Goal: Task Accomplishment & Management: Use online tool/utility

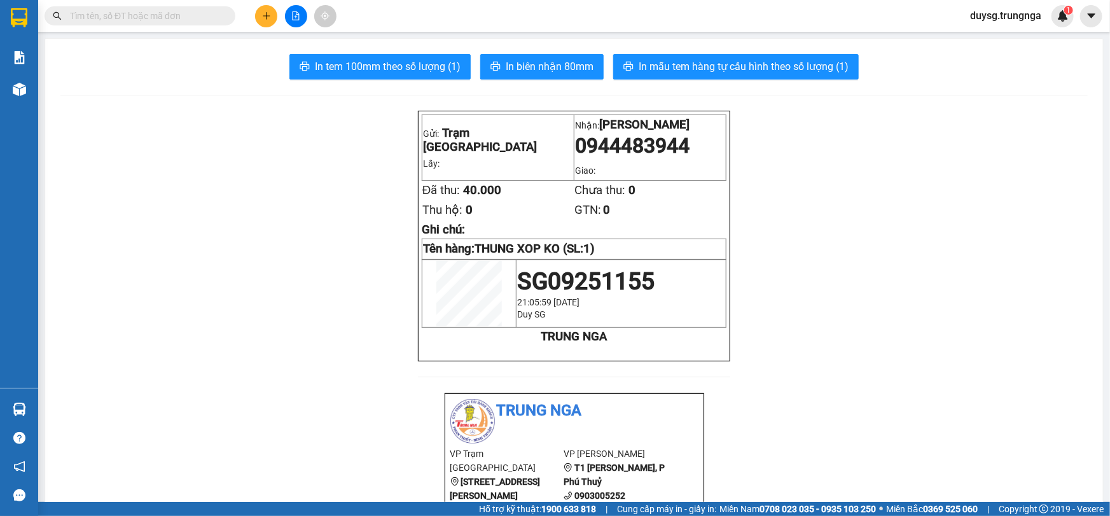
scroll to position [83, 0]
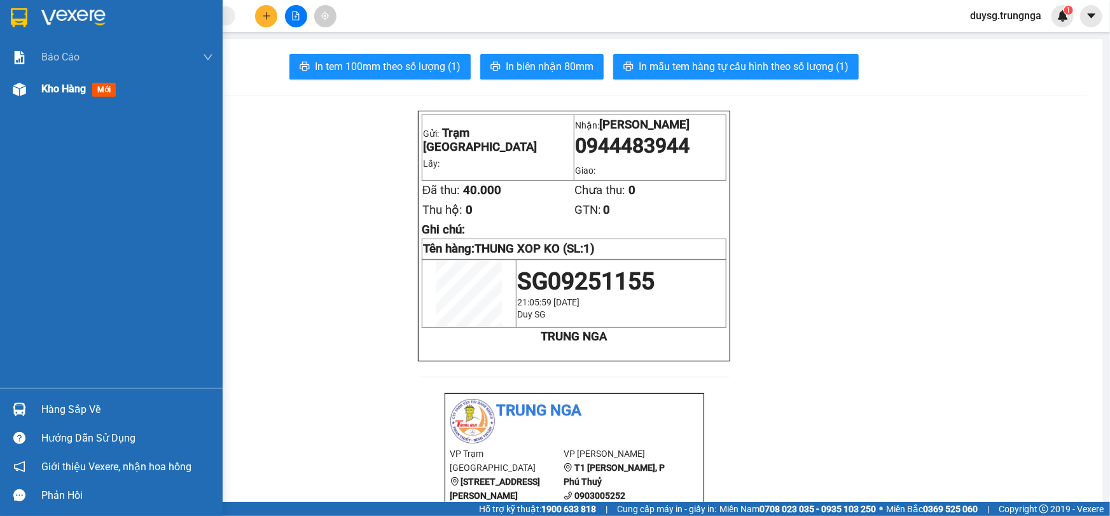
click at [51, 92] on span "Kho hàng" at bounding box center [63, 89] width 45 height 12
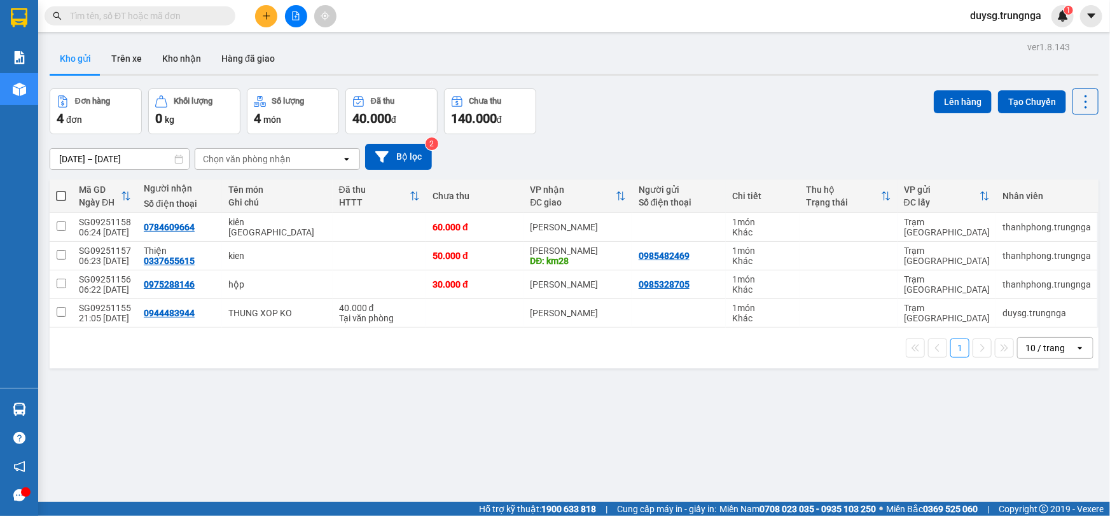
click at [1005, 13] on span "duysg.trungnga" at bounding box center [1006, 16] width 92 height 16
click at [989, 38] on span "Đăng xuất" at bounding box center [1011, 39] width 65 height 14
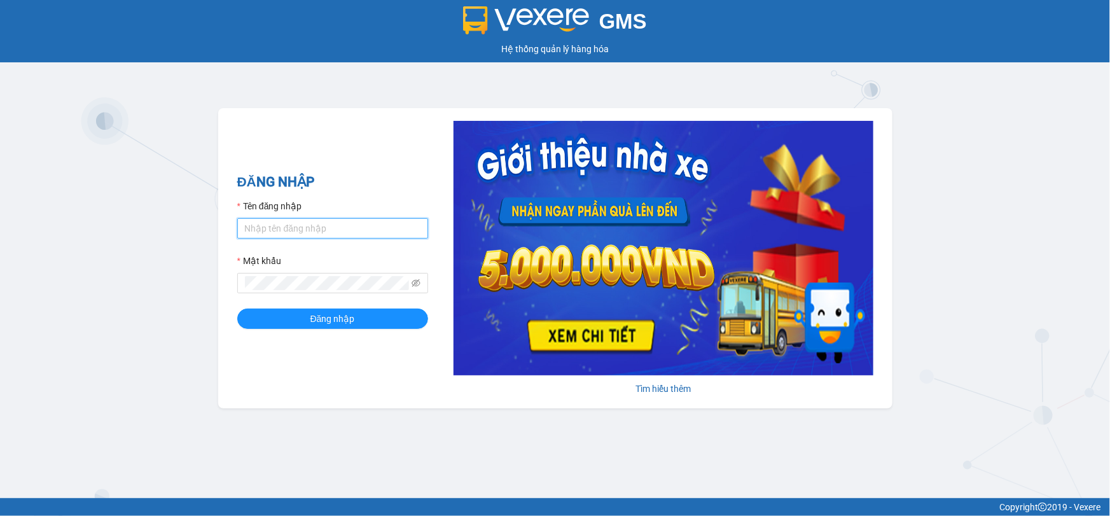
click at [330, 226] on input "Tên đăng nhập" at bounding box center [332, 228] width 191 height 20
type input "thanhphong.trungnga"
click at [291, 269] on div "Mật khẩu" at bounding box center [332, 263] width 191 height 19
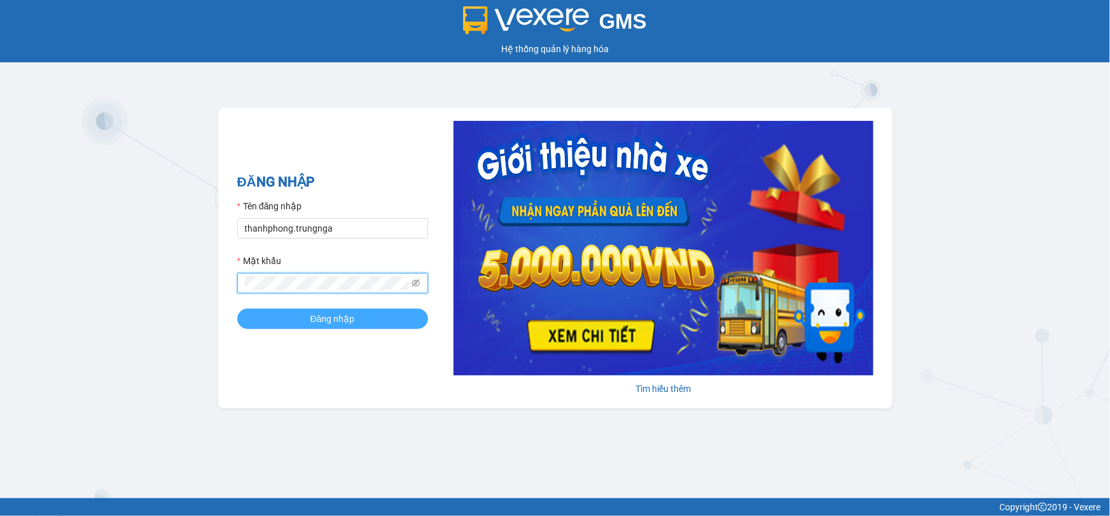
click at [308, 317] on button "Đăng nhập" at bounding box center [332, 318] width 191 height 20
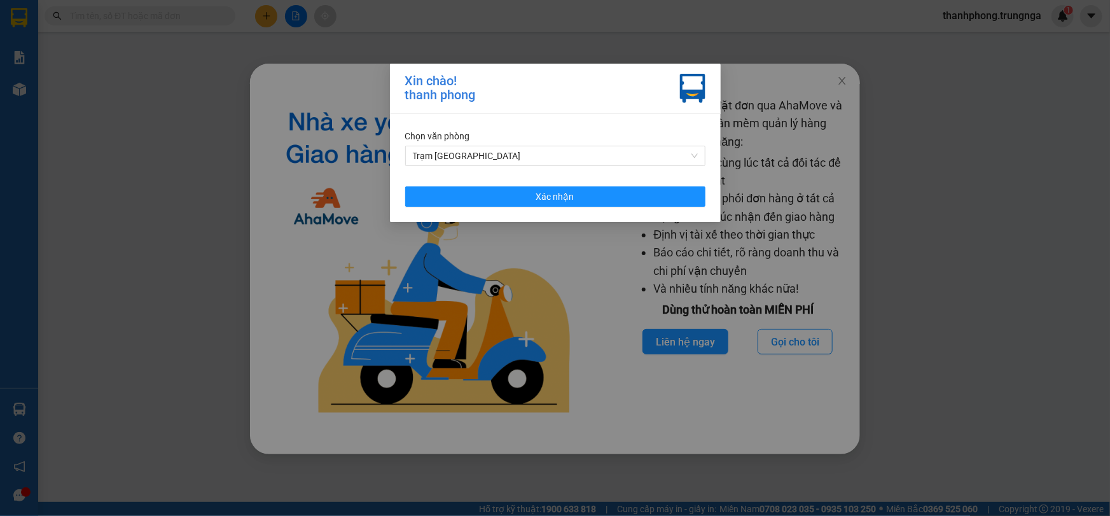
click at [842, 82] on div "Xin chào! thanh phong Chọn văn phòng Trạm Sài Gòn Xác nhận" at bounding box center [555, 258] width 1110 height 516
click at [598, 196] on button "Xác nhận" at bounding box center [555, 196] width 300 height 20
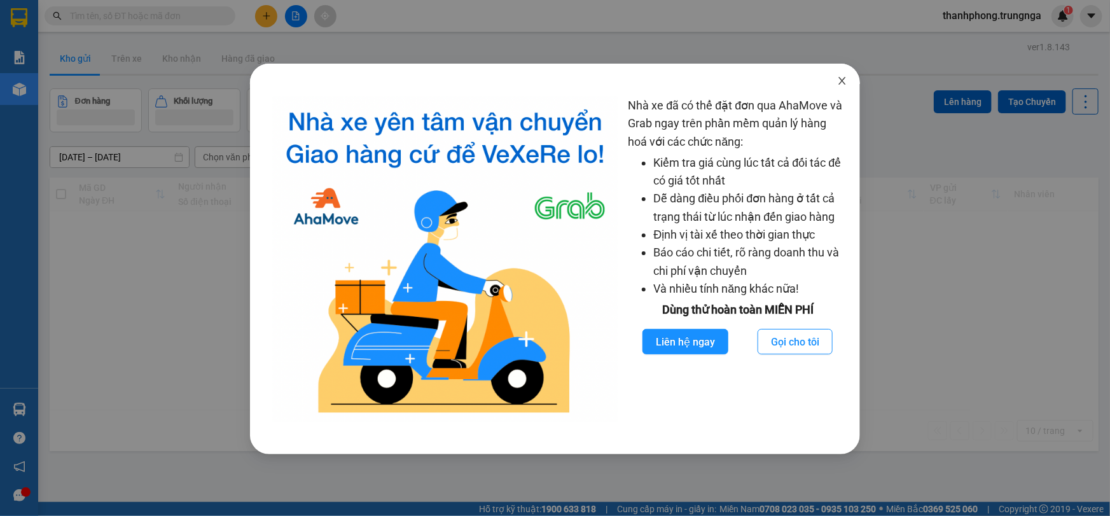
click at [839, 84] on icon "close" at bounding box center [842, 81] width 7 height 8
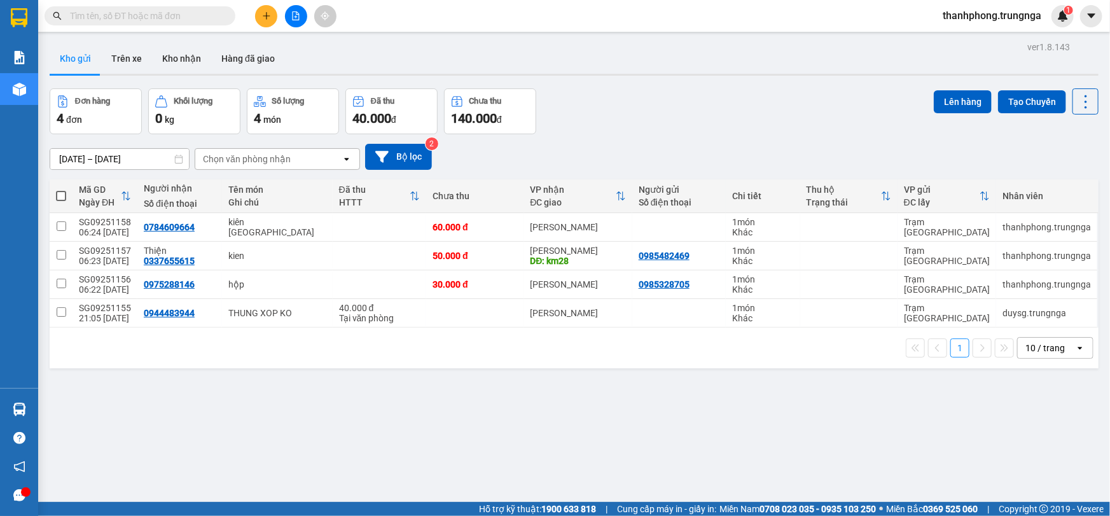
click at [270, 17] on icon "plus" at bounding box center [266, 15] width 9 height 9
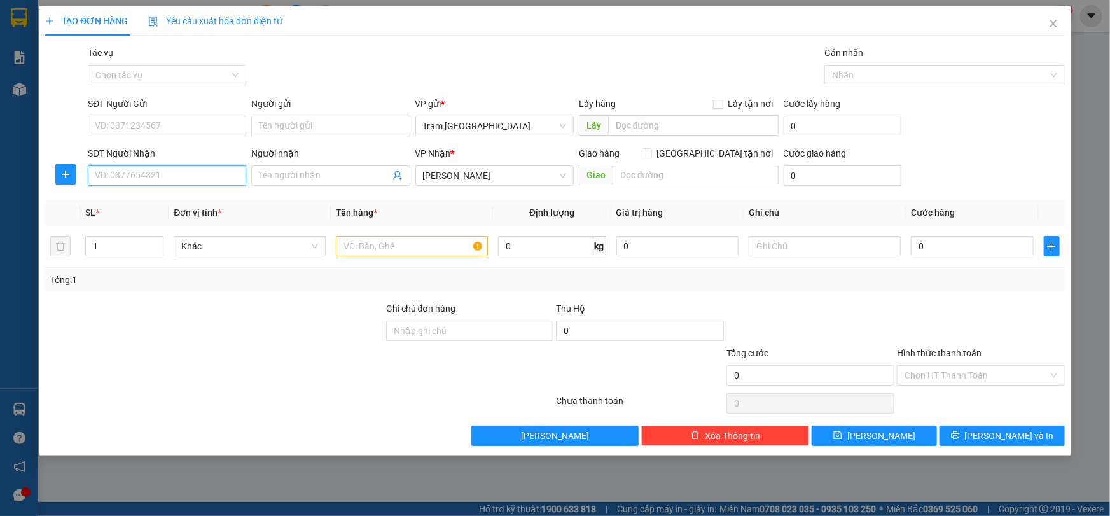
click at [198, 174] on input "SĐT Người Nhận" at bounding box center [167, 175] width 158 height 20
type input "0707430322"
click at [339, 179] on input "Người nhận" at bounding box center [324, 176] width 130 height 14
type input "t"
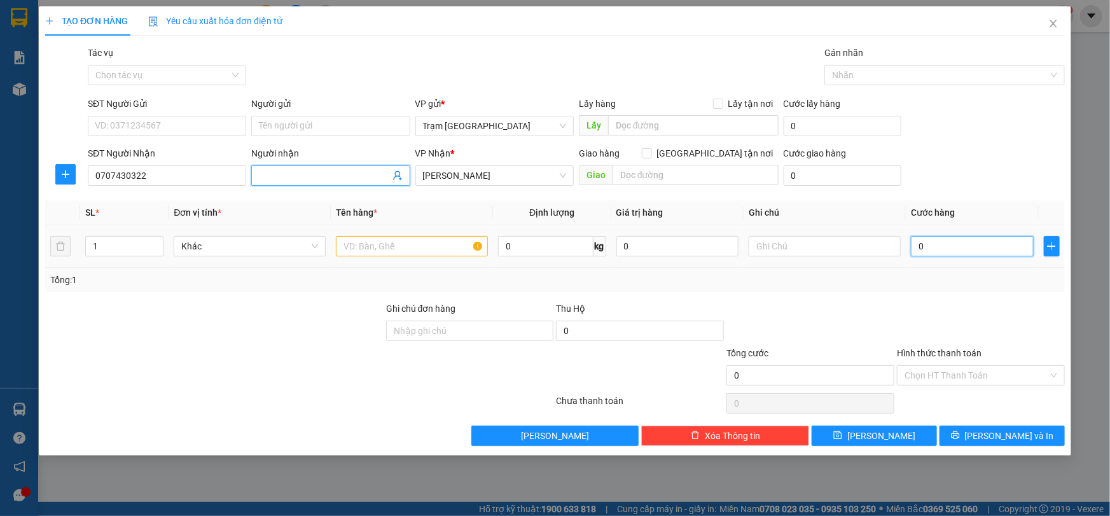
click at [941, 248] on input "0" at bounding box center [972, 246] width 123 height 20
type input "3"
type input "30"
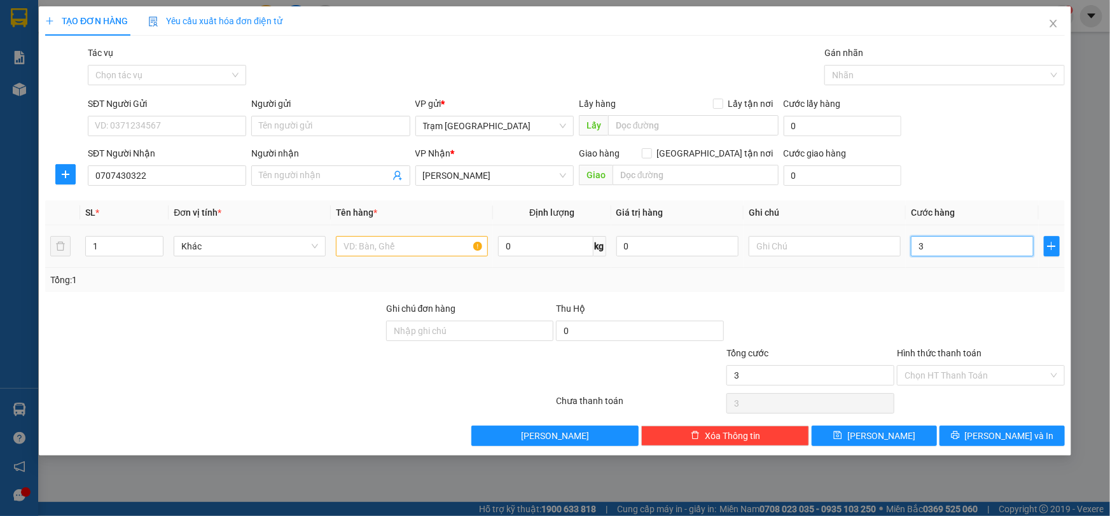
type input "30"
type input "30.000"
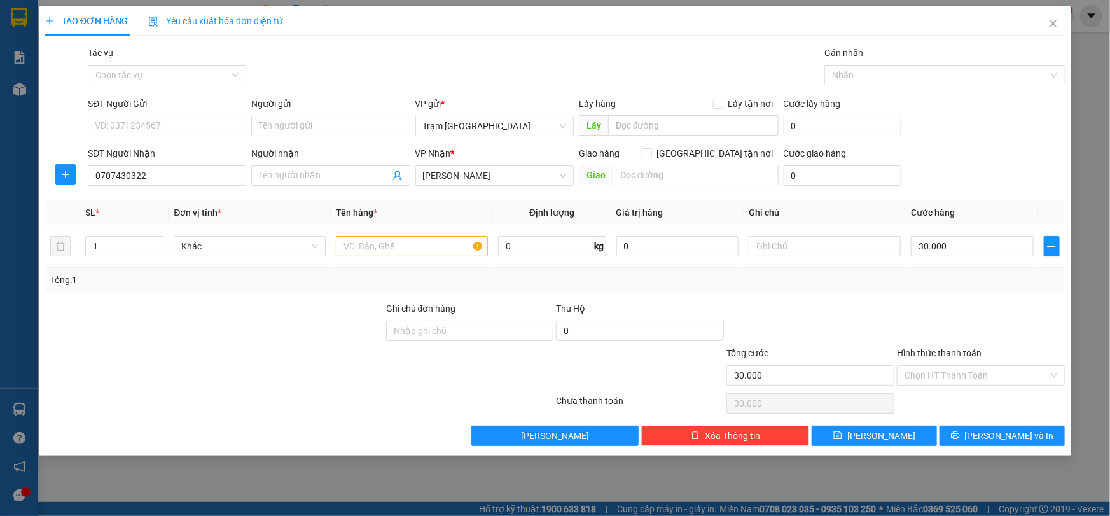
click at [934, 279] on div "Tổng: 1" at bounding box center [554, 280] width 1009 height 14
click at [412, 238] on input "text" at bounding box center [412, 246] width 152 height 20
type input "hs"
click at [195, 123] on input "SĐT Người Gửi" at bounding box center [167, 126] width 158 height 20
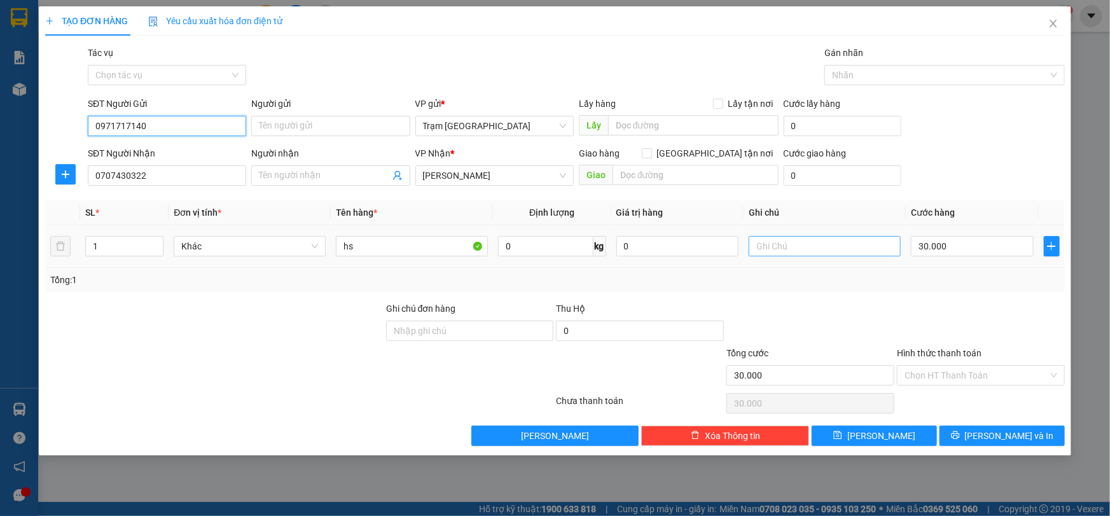
type input "0971717140"
click at [809, 248] on input "text" at bounding box center [824, 246] width 152 height 20
click at [828, 249] on input "Ho so cua" at bounding box center [824, 246] width 152 height 20
paste input "text"
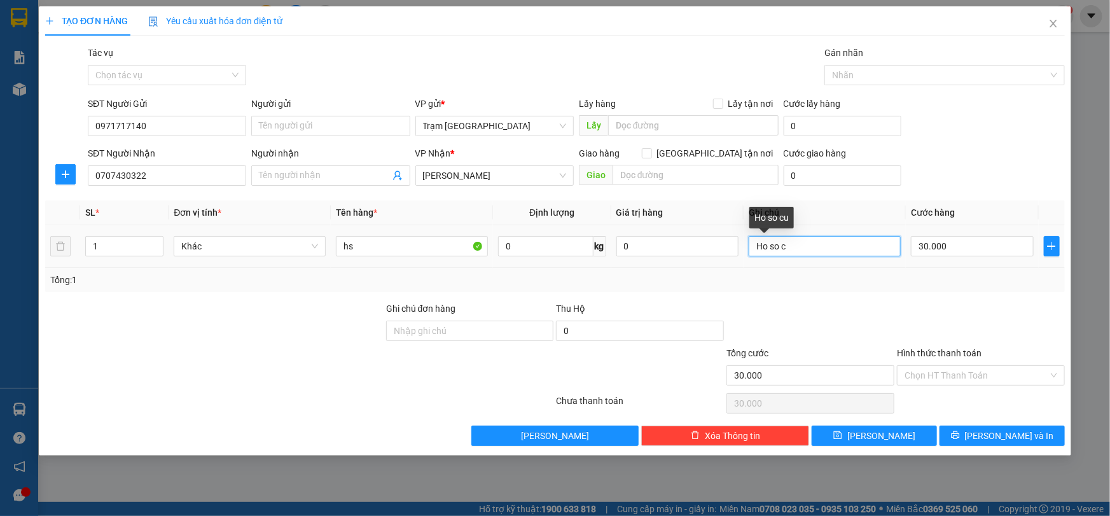
paste input "r"
paste input "u"
paste input "a"
paste input "text"
type input "Ho so cua Co Mit"
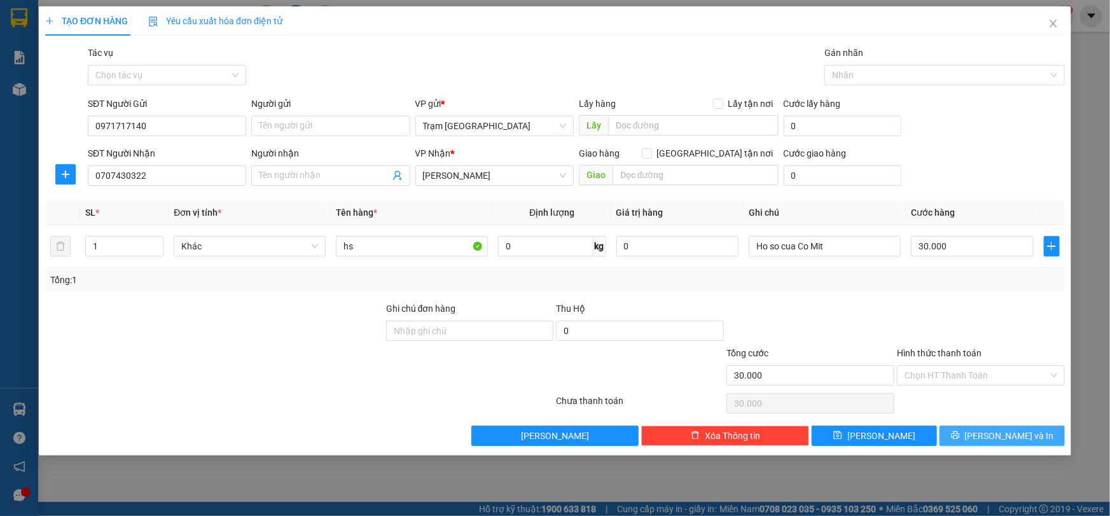
click at [998, 438] on span "[PERSON_NAME] và In" at bounding box center [1009, 436] width 89 height 14
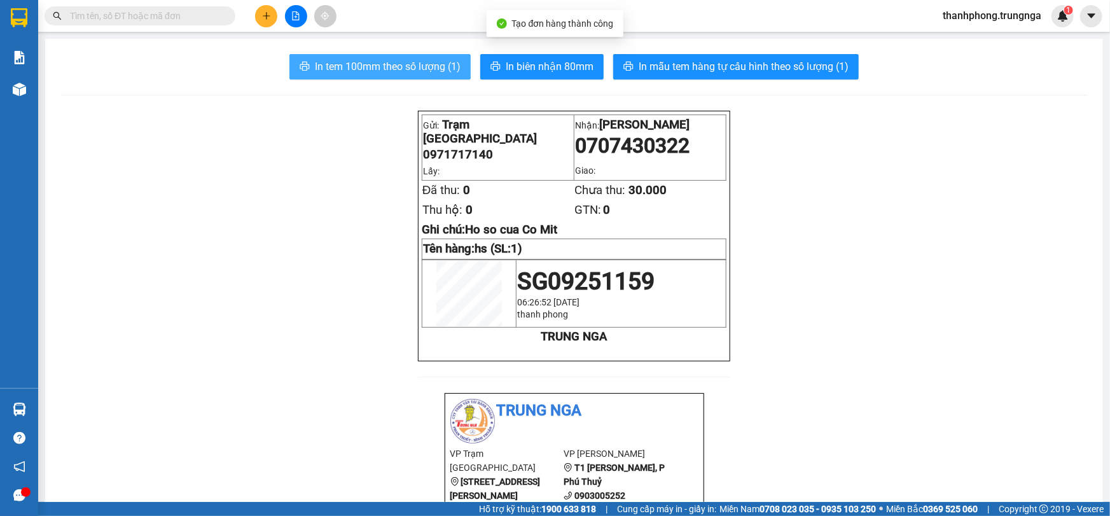
click at [430, 62] on span "In tem 100mm theo số lượng (1)" at bounding box center [388, 67] width 146 height 16
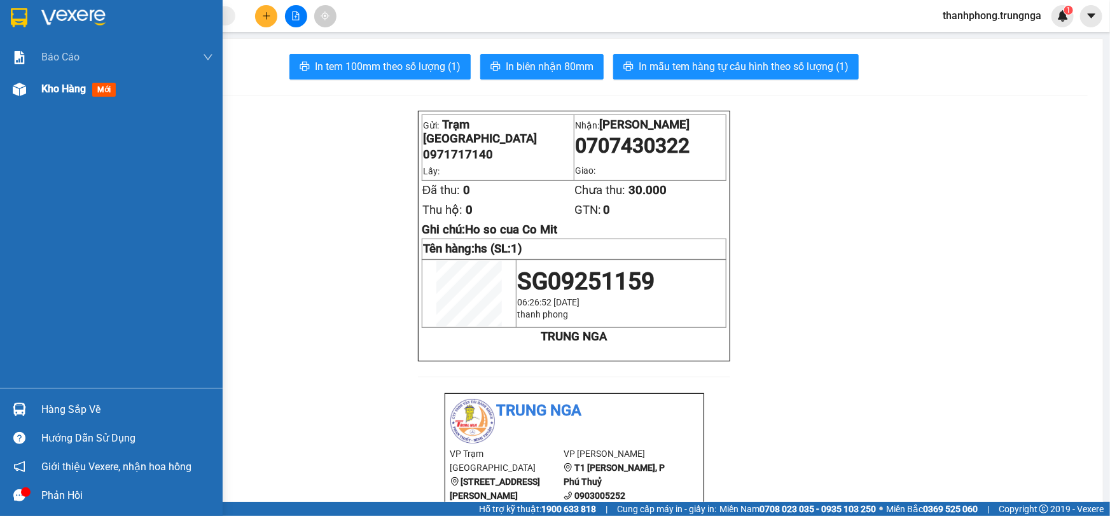
click at [36, 87] on div "Kho hàng mới" at bounding box center [111, 89] width 223 height 32
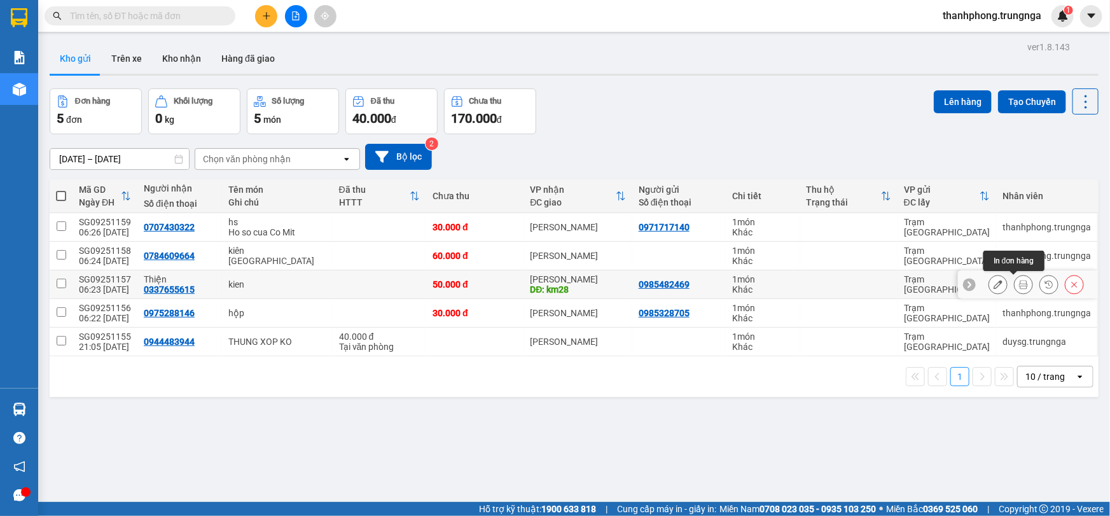
click at [1019, 284] on icon at bounding box center [1023, 284] width 9 height 9
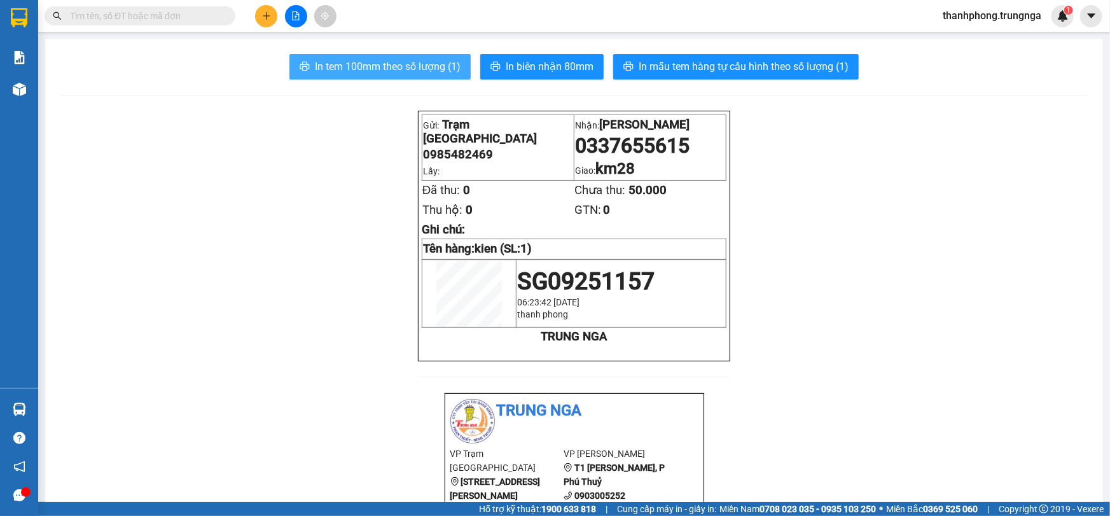
click at [378, 59] on span "In tem 100mm theo số lượng (1)" at bounding box center [388, 67] width 146 height 16
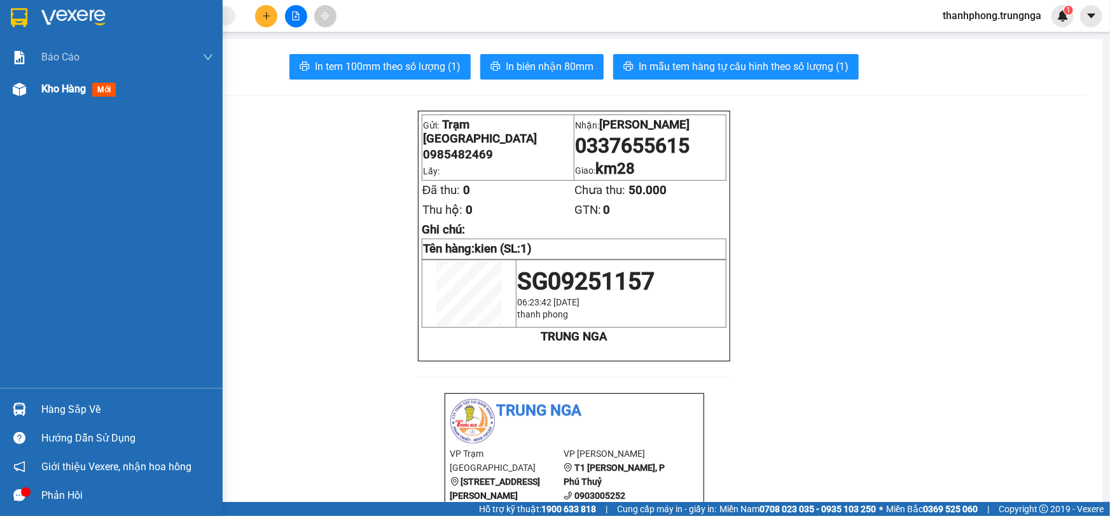
click at [61, 91] on span "Kho hàng" at bounding box center [63, 89] width 45 height 12
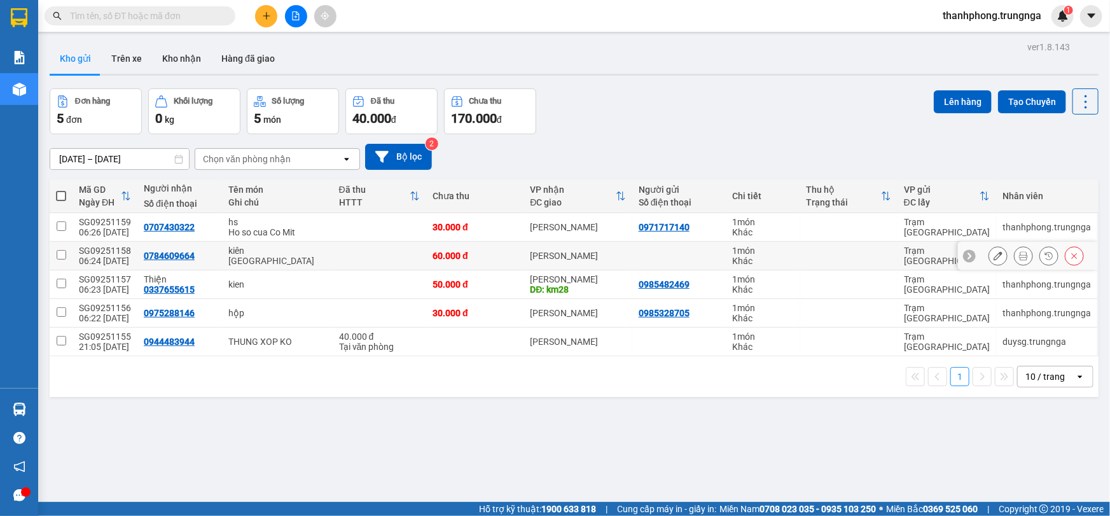
click at [1019, 256] on button at bounding box center [1023, 256] width 18 height 22
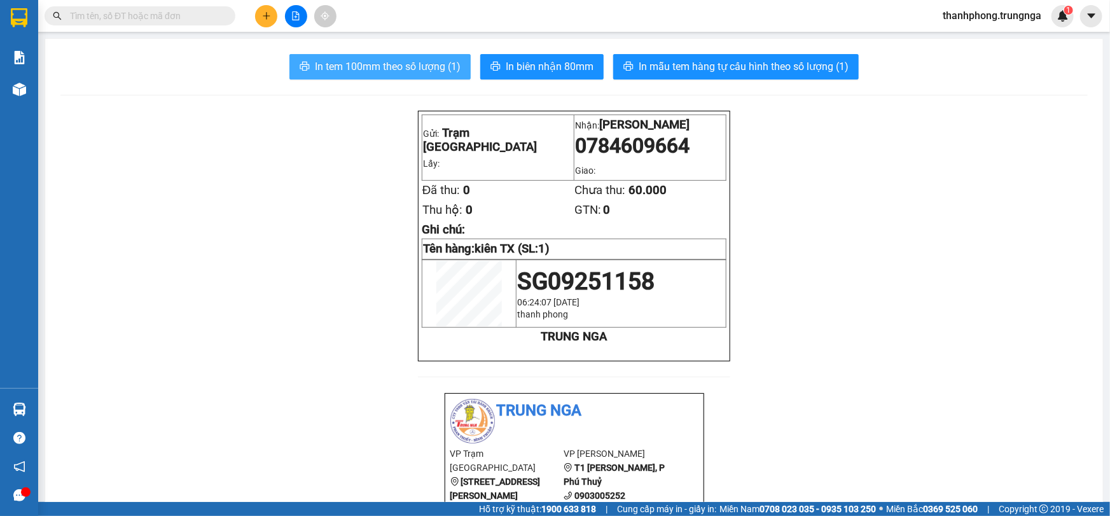
click at [369, 68] on span "In tem 100mm theo số lượng (1)" at bounding box center [388, 67] width 146 height 16
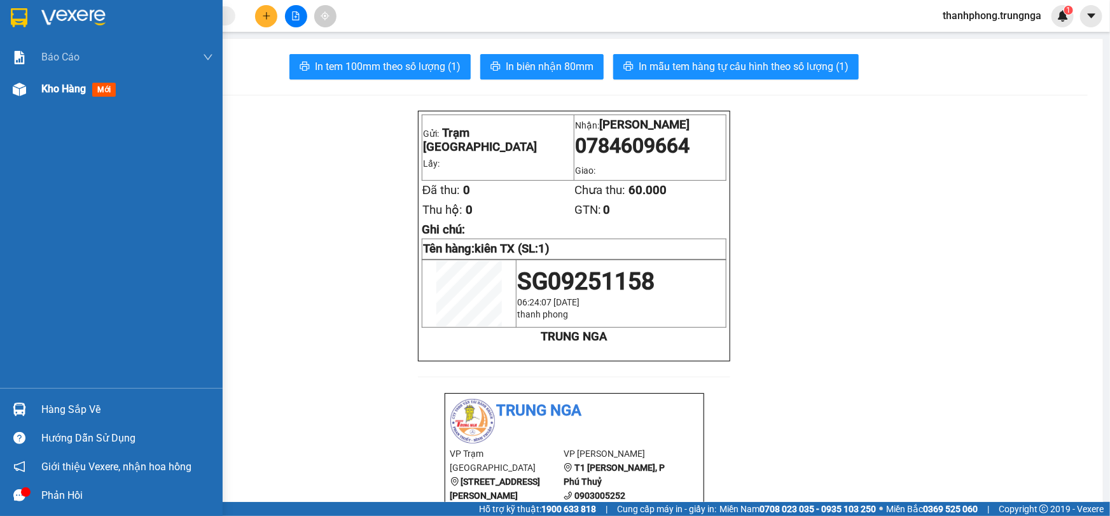
click at [60, 86] on span "Kho hàng" at bounding box center [63, 89] width 45 height 12
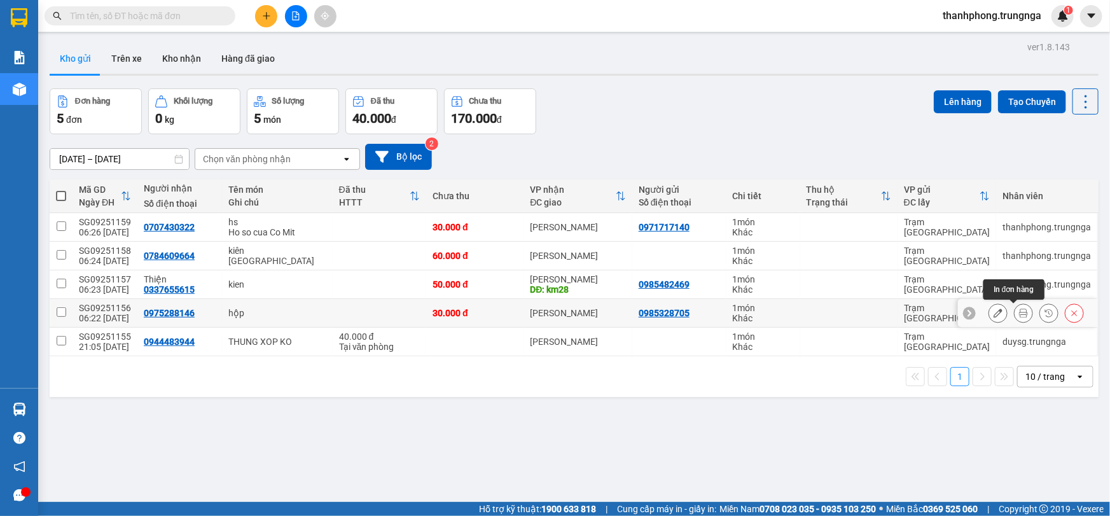
click at [1019, 312] on icon at bounding box center [1023, 312] width 9 height 9
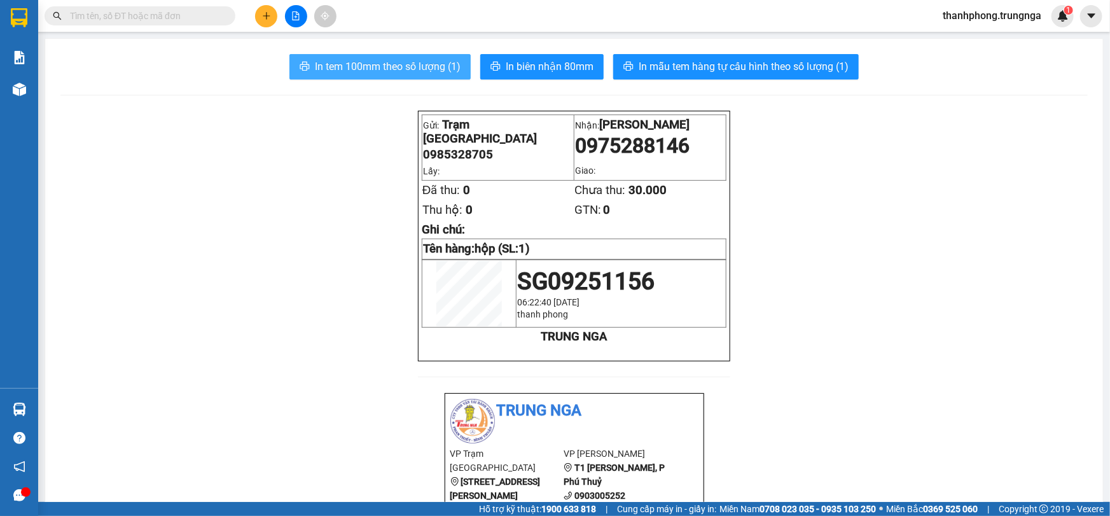
click at [364, 59] on span "In tem 100mm theo số lượng (1)" at bounding box center [388, 67] width 146 height 16
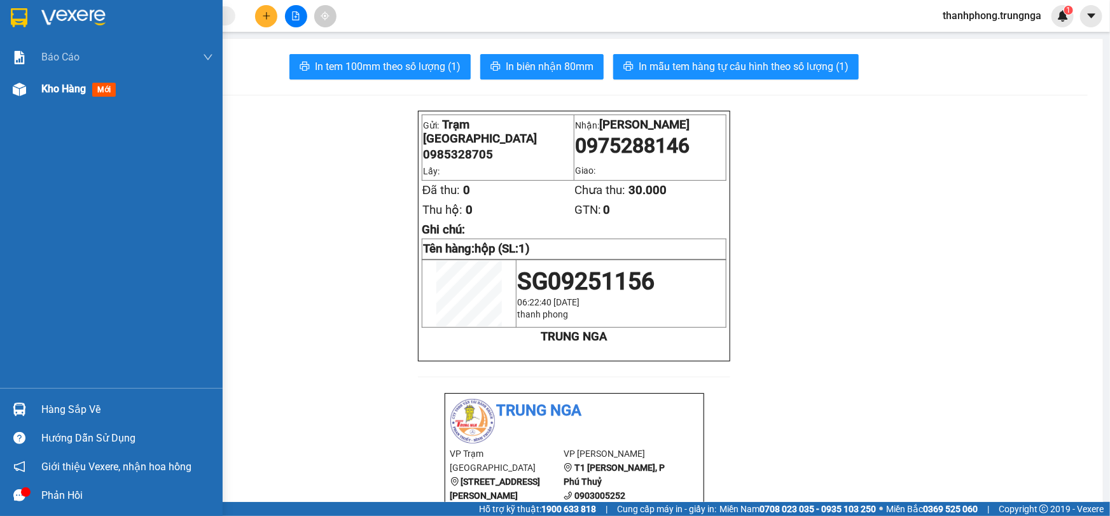
click at [54, 89] on span "Kho hàng" at bounding box center [63, 89] width 45 height 12
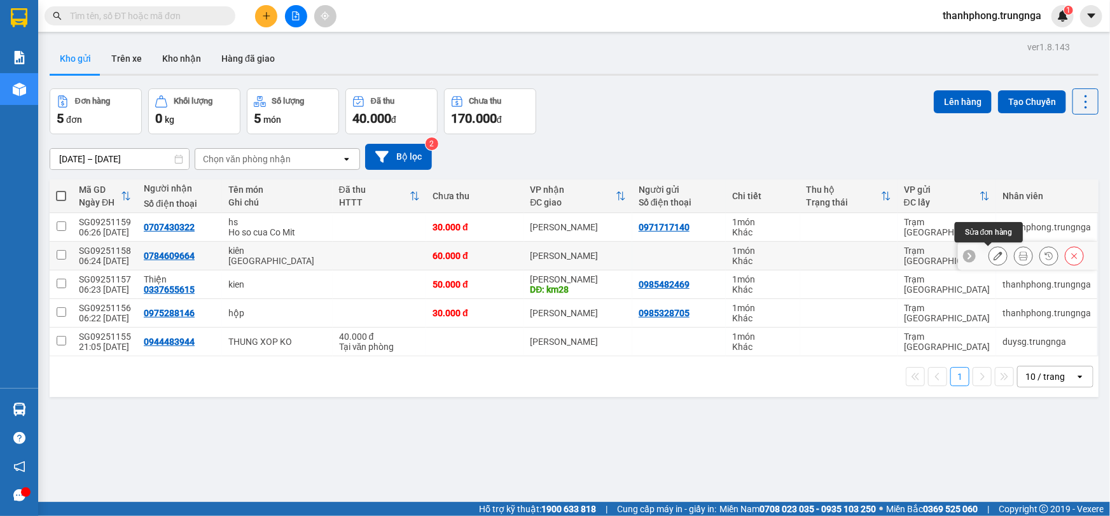
click at [993, 255] on icon at bounding box center [997, 255] width 9 height 9
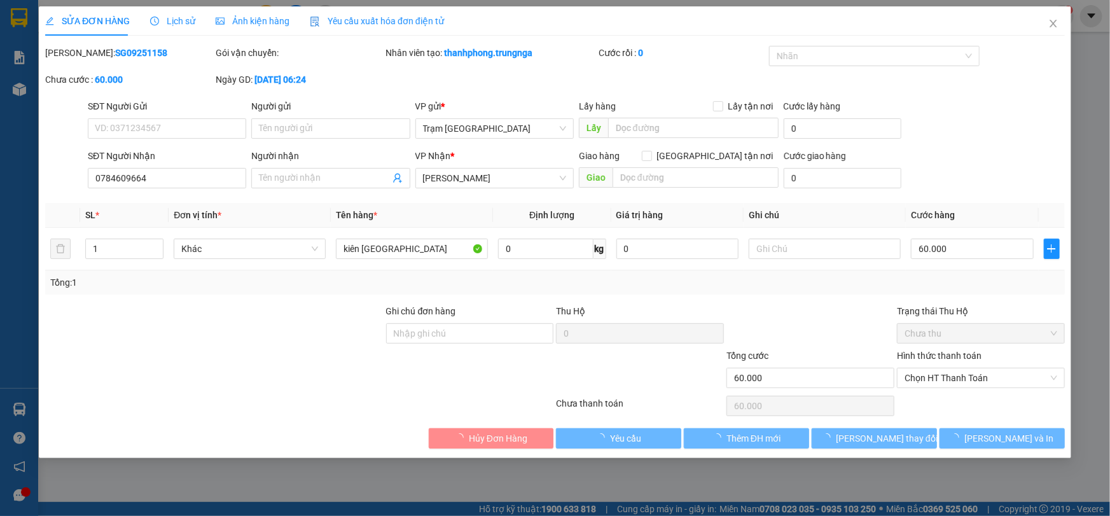
type input "0784609664"
type input "60.000"
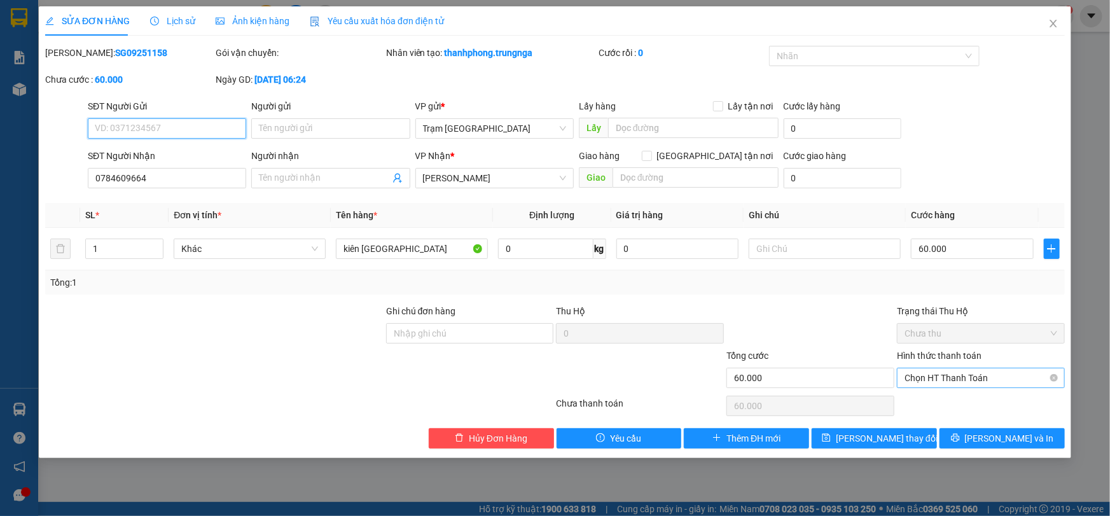
click at [1045, 376] on span "Chọn HT Thanh Toán" at bounding box center [980, 377] width 153 height 19
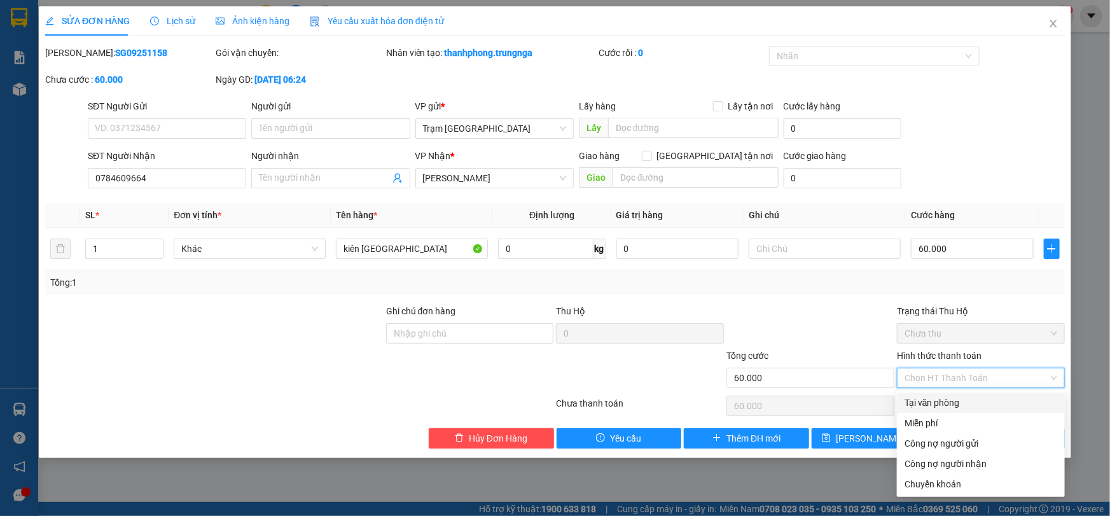
click at [961, 404] on div "Tại văn phòng" at bounding box center [980, 403] width 153 height 14
type input "0"
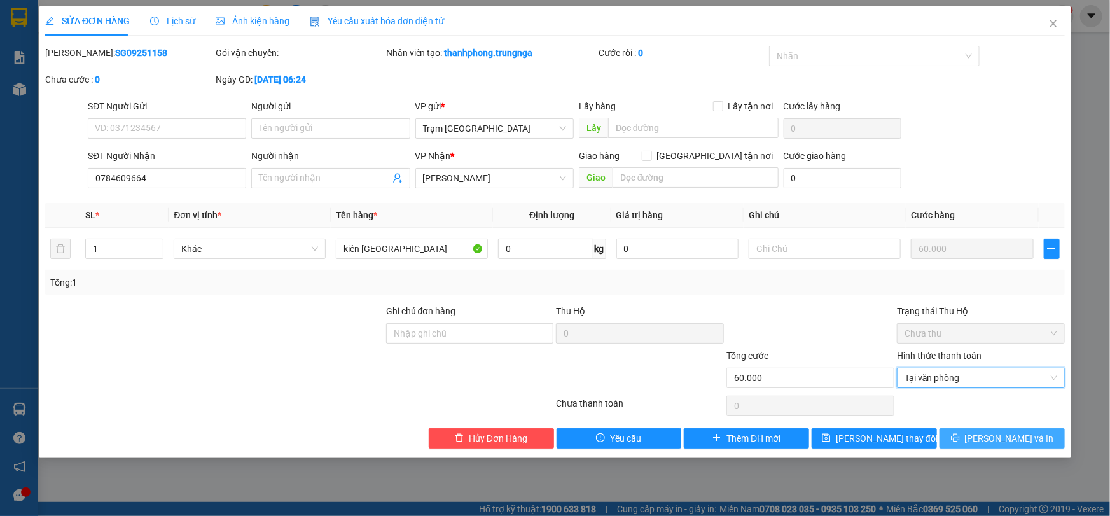
drag, startPoint x: 1021, startPoint y: 441, endPoint x: 981, endPoint y: 408, distance: 52.8
click at [1021, 441] on span "[PERSON_NAME] và In" at bounding box center [1009, 438] width 89 height 14
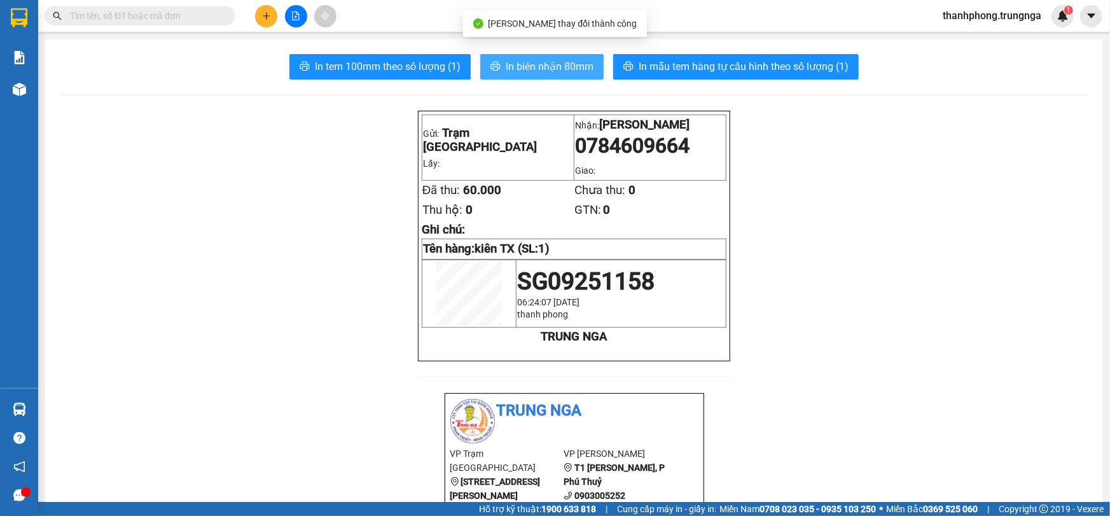
click at [514, 69] on span "In biên nhận 80mm" at bounding box center [550, 67] width 88 height 16
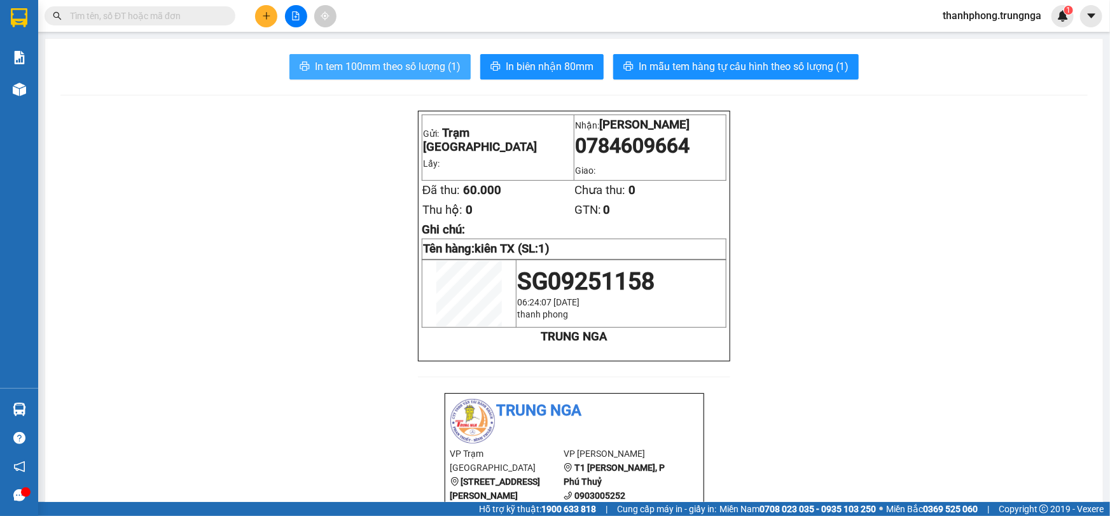
click at [430, 60] on span "In tem 100mm theo số lượng (1)" at bounding box center [388, 67] width 146 height 16
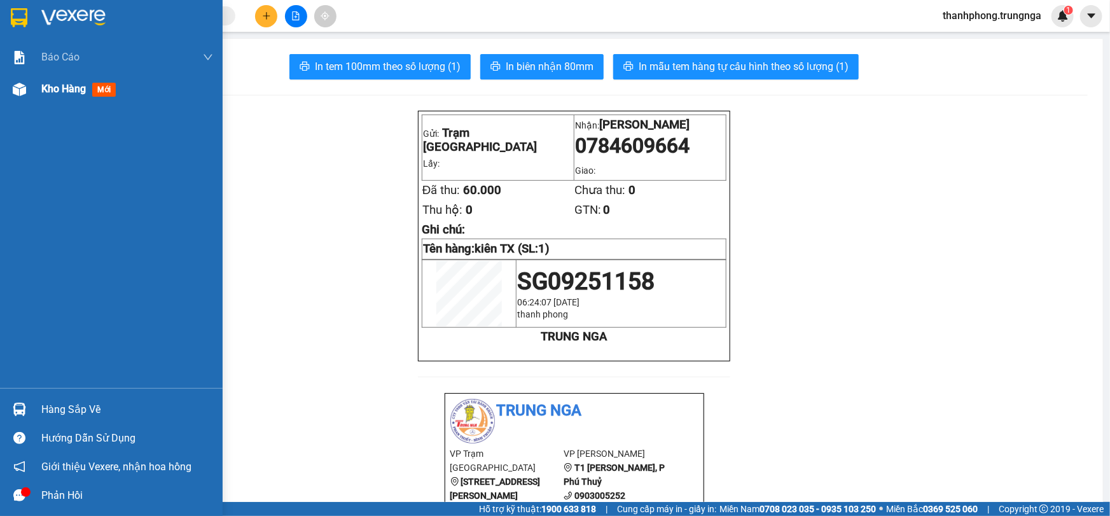
click at [51, 90] on span "Kho hàng" at bounding box center [63, 89] width 45 height 12
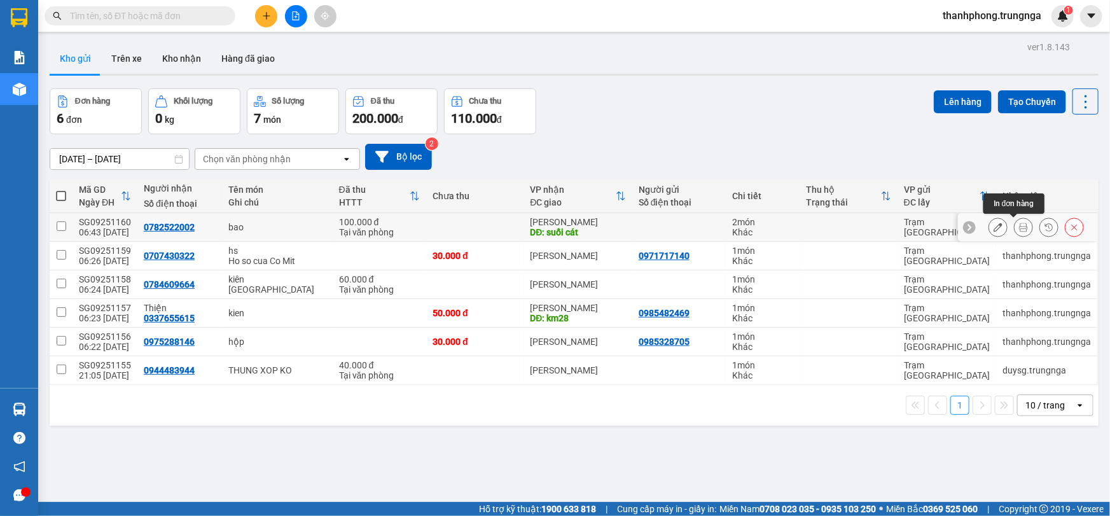
click at [1019, 225] on icon at bounding box center [1023, 227] width 9 height 9
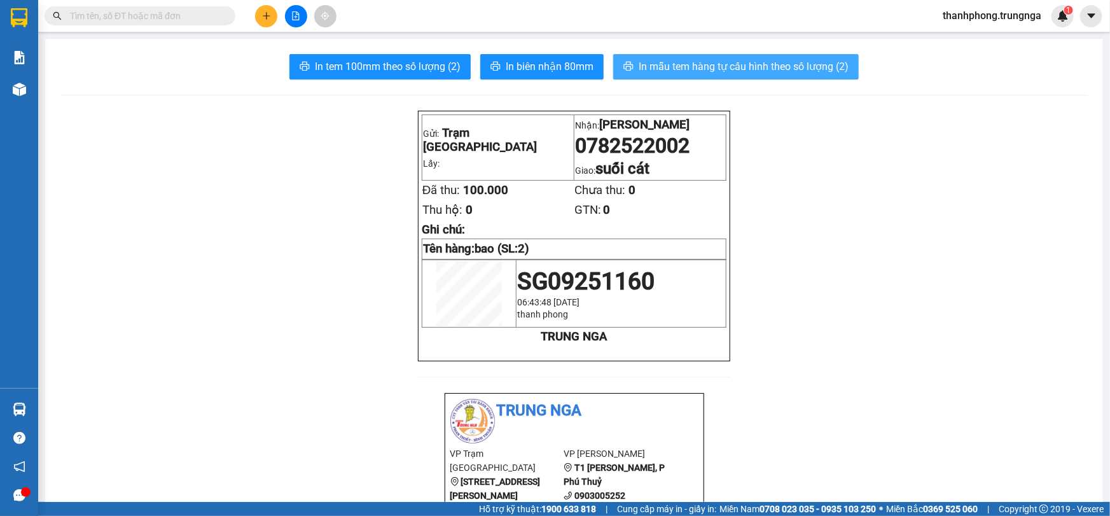
click at [680, 67] on span "In mẫu tem hàng tự cấu hình theo số lượng (2)" at bounding box center [743, 67] width 210 height 16
click at [687, 62] on span "In mẫu tem hàng tự cấu hình theo số lượng (2)" at bounding box center [743, 67] width 210 height 16
click at [689, 65] on span "In mẫu tem hàng tự cấu hình theo số lượng (2)" at bounding box center [743, 67] width 210 height 16
